Goal: Complete application form

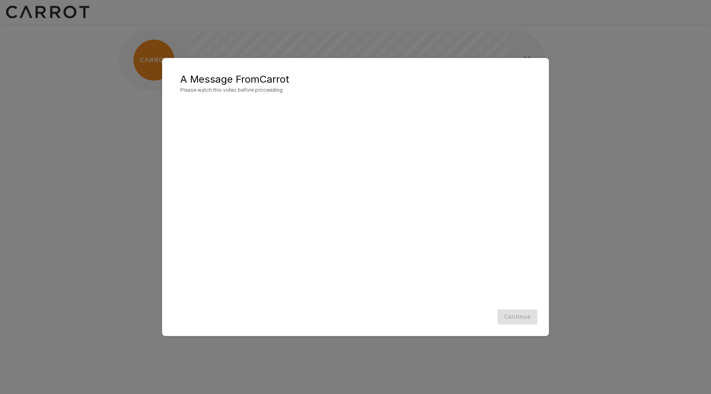
scroll to position [0, 0]
click at [525, 315] on button "Continue" at bounding box center [517, 316] width 40 height 15
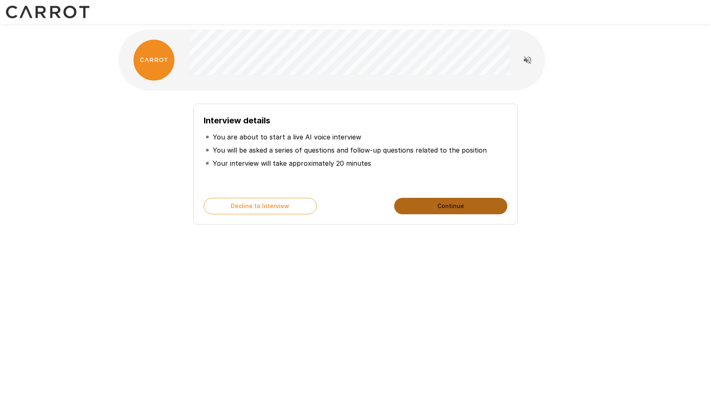
click at [477, 206] on button "Continue" at bounding box center [450, 206] width 113 height 16
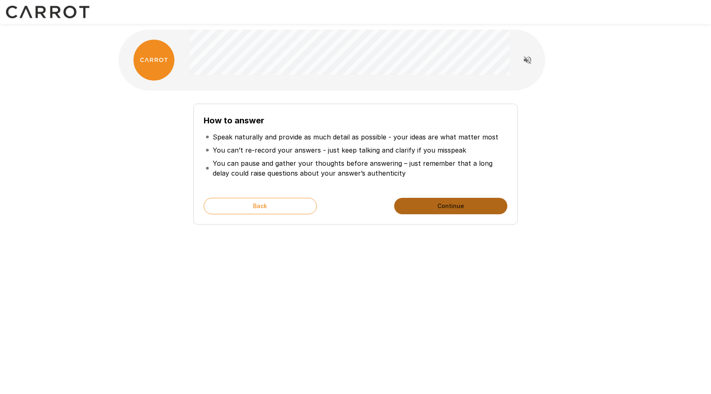
click at [460, 204] on button "Continue" at bounding box center [450, 206] width 113 height 16
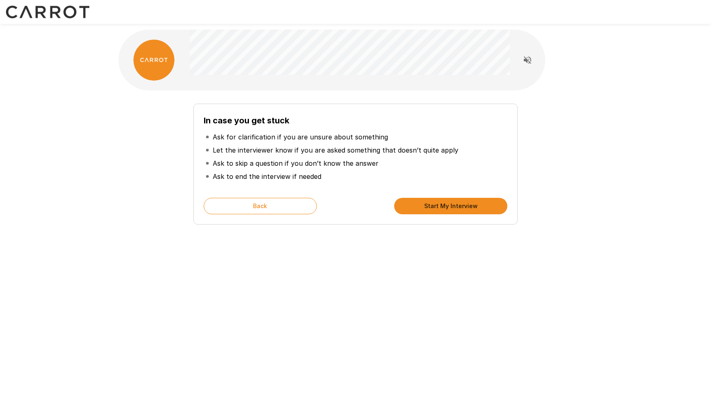
click at [474, 205] on button "Start My Interview" at bounding box center [450, 206] width 113 height 16
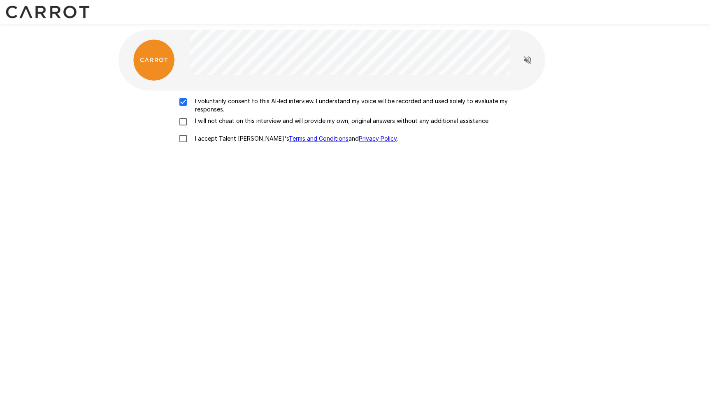
click at [182, 115] on div "I voluntarily consent to this AI-led interview. I understand my voice will be r…" at bounding box center [355, 122] width 467 height 50
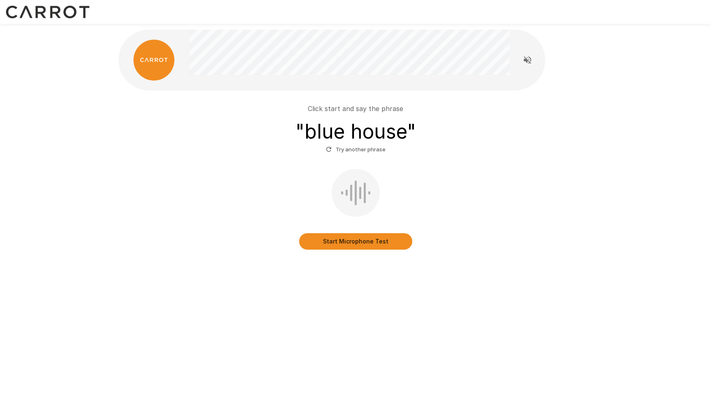
click at [357, 245] on button "Start Microphone Test" at bounding box center [355, 241] width 113 height 16
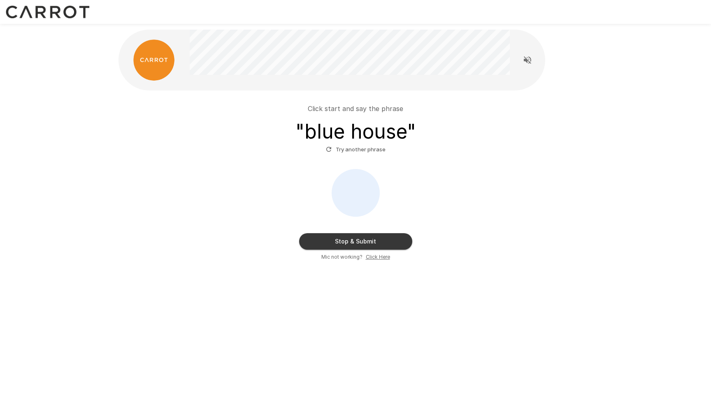
click at [372, 245] on button "Stop & Submit" at bounding box center [355, 241] width 113 height 16
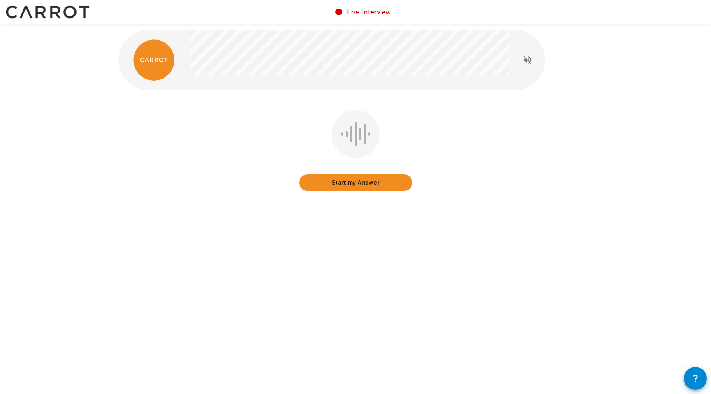
click at [531, 59] on icon "Read questions aloud" at bounding box center [527, 60] width 10 height 10
click at [384, 180] on button "Start my Answer" at bounding box center [355, 182] width 113 height 16
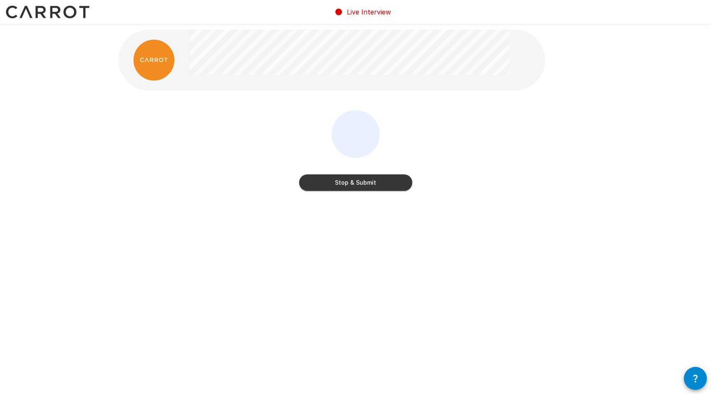
click at [362, 184] on button "Stop & Submit" at bounding box center [355, 182] width 113 height 16
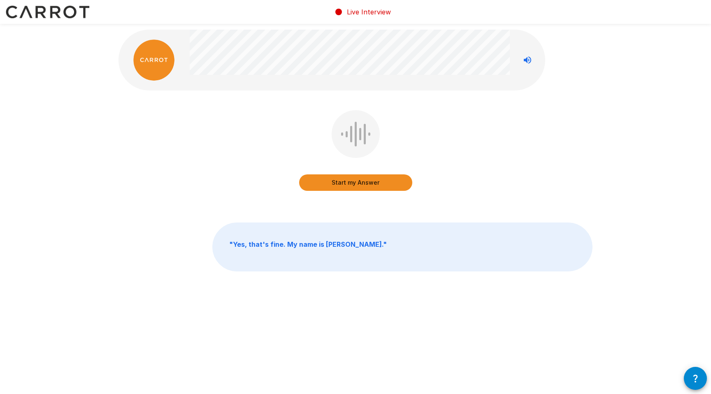
click at [366, 182] on button "Start my Answer" at bounding box center [355, 182] width 113 height 16
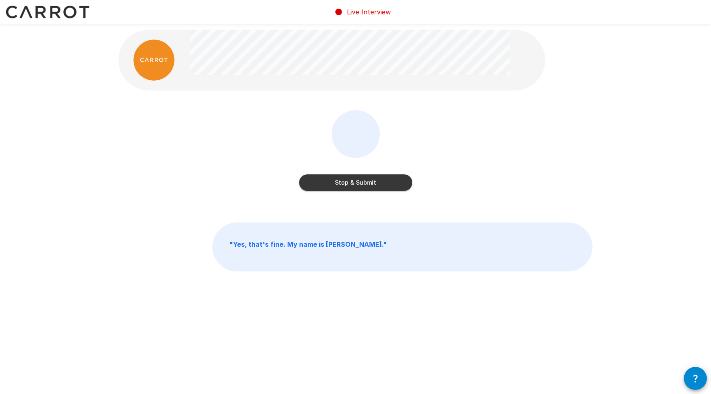
click at [400, 181] on button "Stop & Submit" at bounding box center [355, 182] width 113 height 16
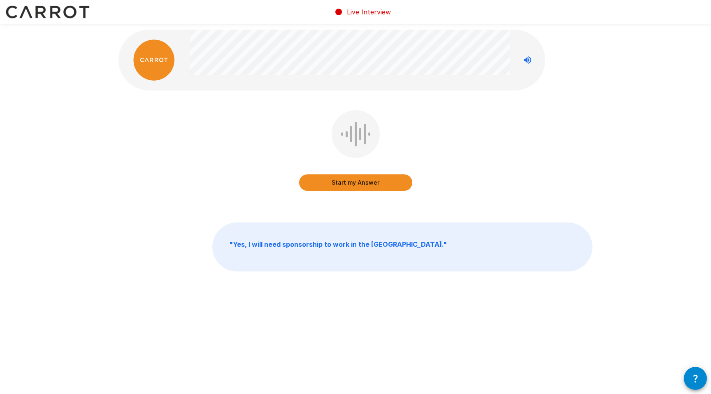
click at [376, 183] on button "Start my Answer" at bounding box center [355, 182] width 113 height 16
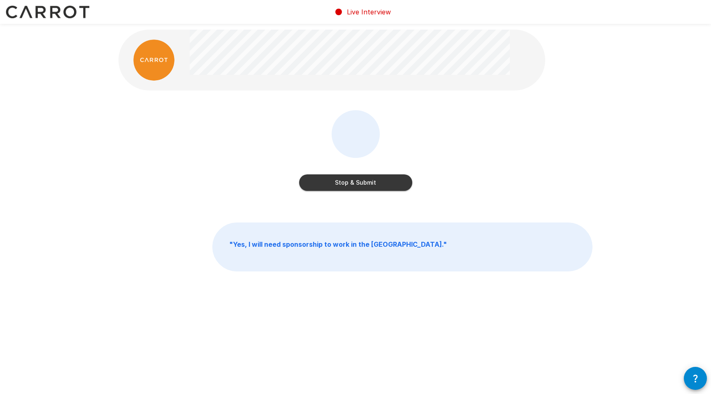
click at [385, 176] on button "Stop & Submit" at bounding box center [355, 182] width 113 height 16
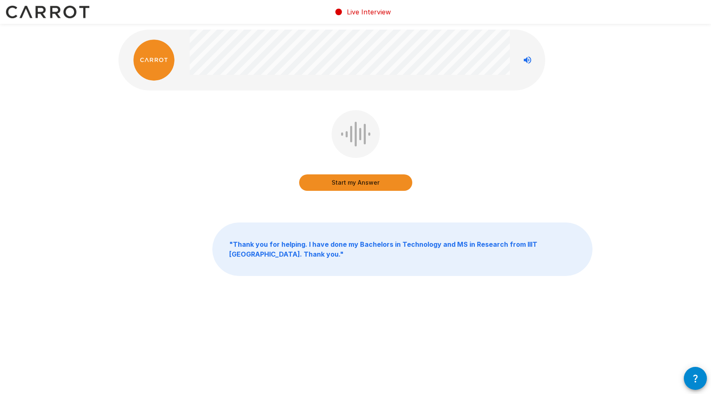
click at [370, 188] on button "Start my Answer" at bounding box center [355, 182] width 113 height 16
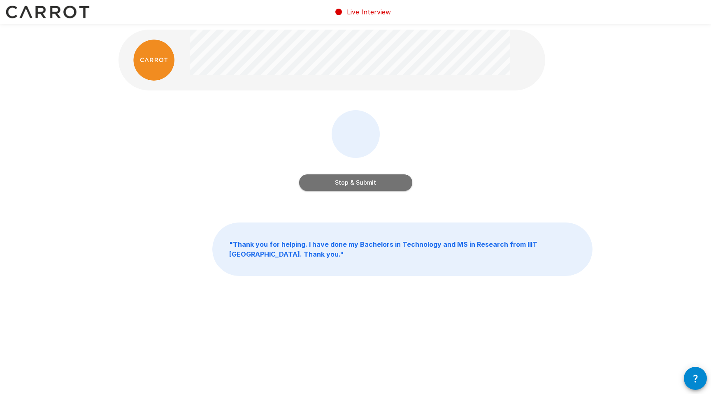
click at [379, 181] on button "Stop & Submit" at bounding box center [355, 182] width 113 height 16
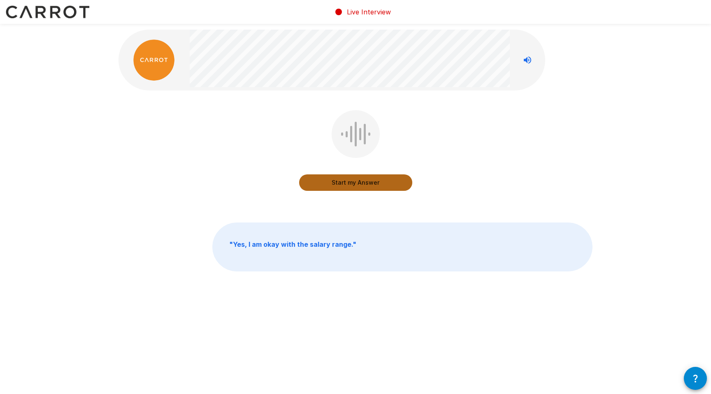
click at [382, 187] on button "Start my Answer" at bounding box center [355, 182] width 113 height 16
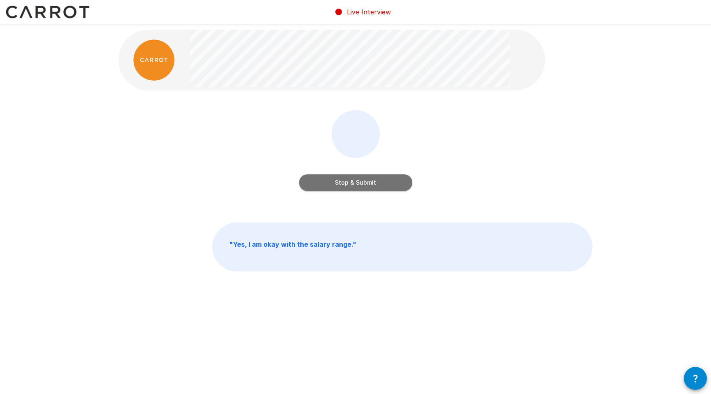
click at [389, 185] on button "Stop & Submit" at bounding box center [355, 182] width 113 height 16
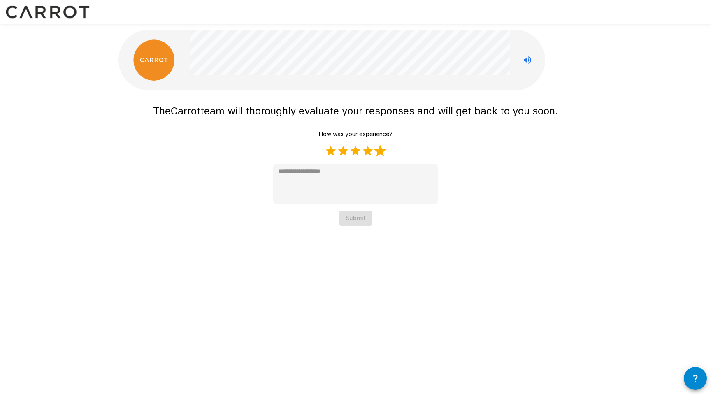
click at [380, 151] on label "5 Stars" at bounding box center [380, 151] width 12 height 12
type textarea "*"
click at [365, 222] on button "Submit" at bounding box center [355, 218] width 33 height 15
